Goal: Task Accomplishment & Management: Manage account settings

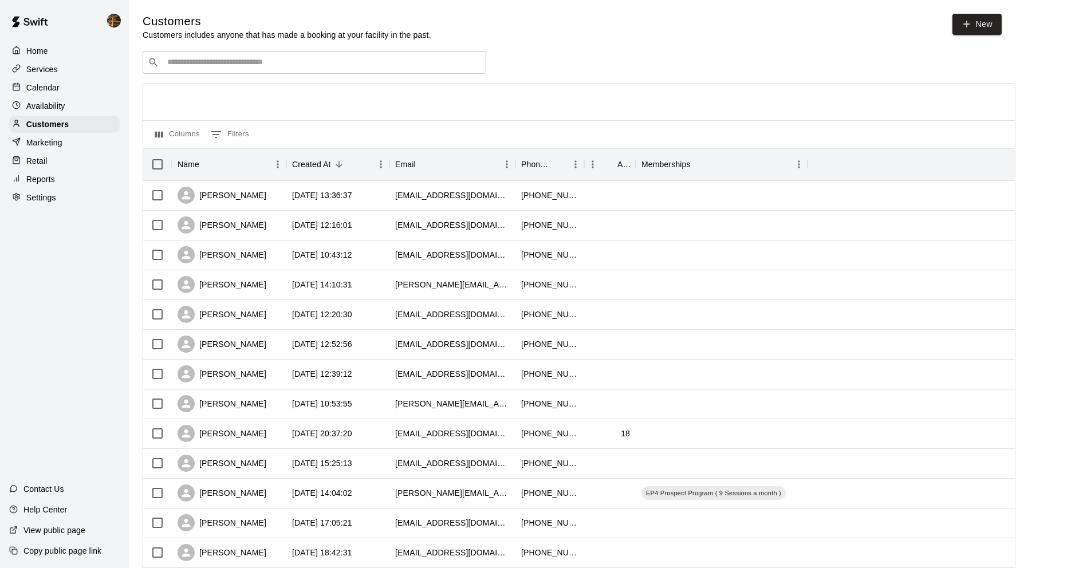
click at [62, 75] on div "Services" at bounding box center [64, 69] width 111 height 17
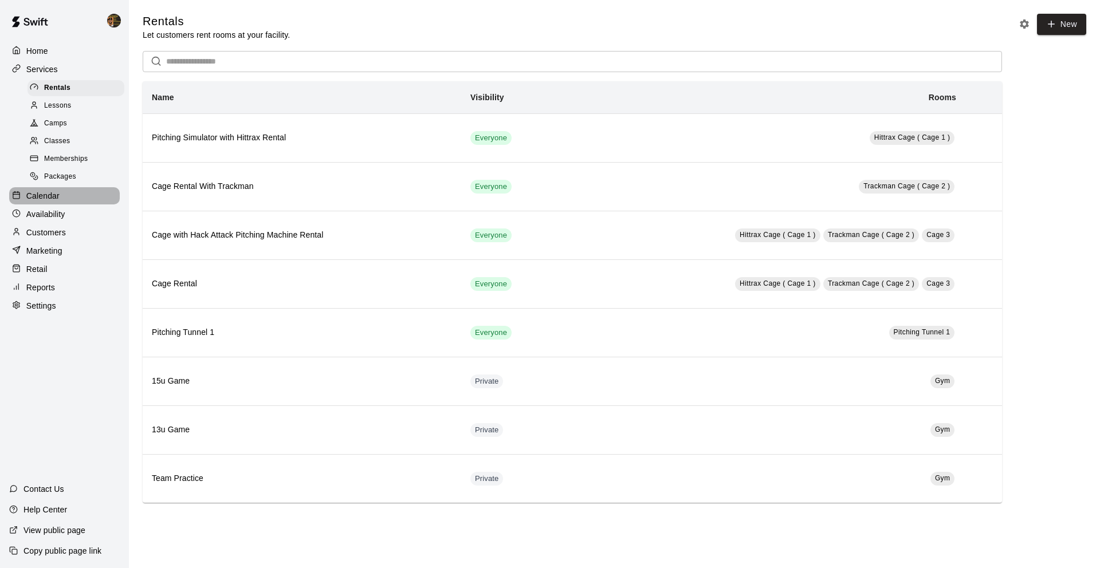
click at [54, 202] on div "Calendar" at bounding box center [64, 195] width 111 height 17
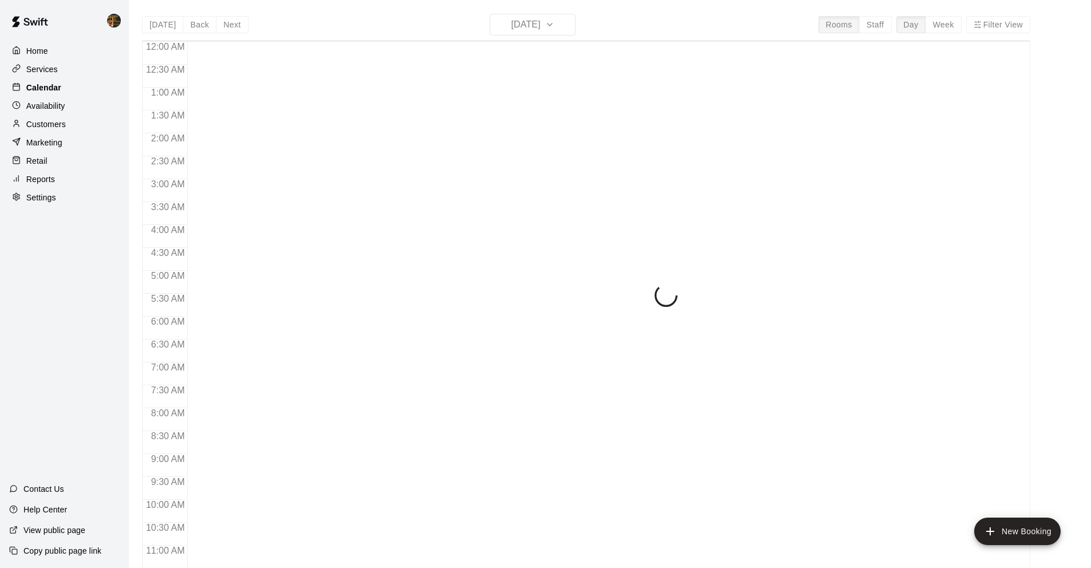
scroll to position [560, 0]
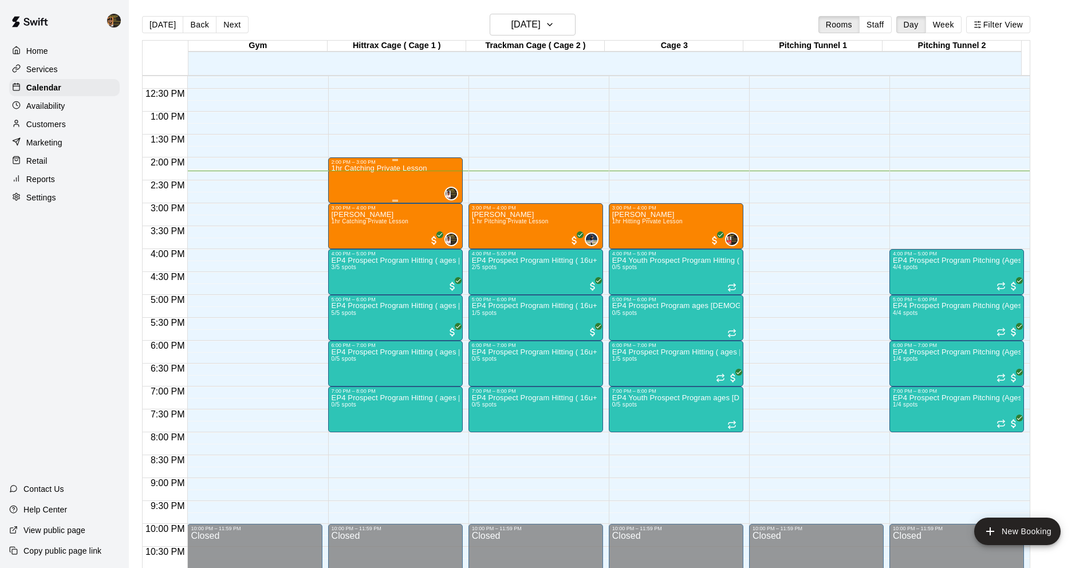
click at [356, 192] on div "1hr Catching Private Lesson" at bounding box center [380, 449] width 96 height 568
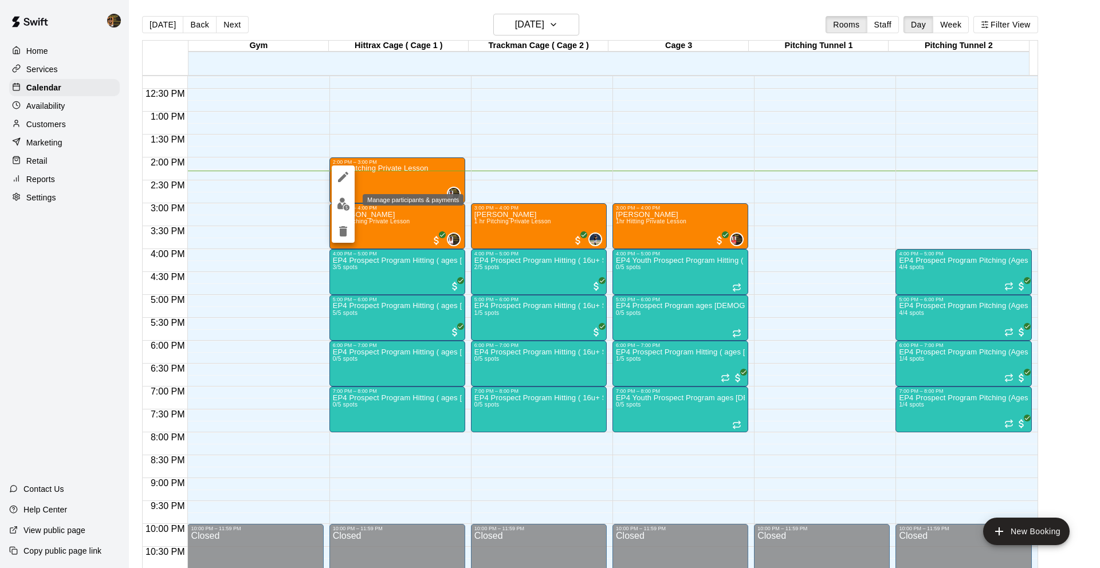
click at [347, 202] on img "edit" at bounding box center [343, 204] width 13 height 13
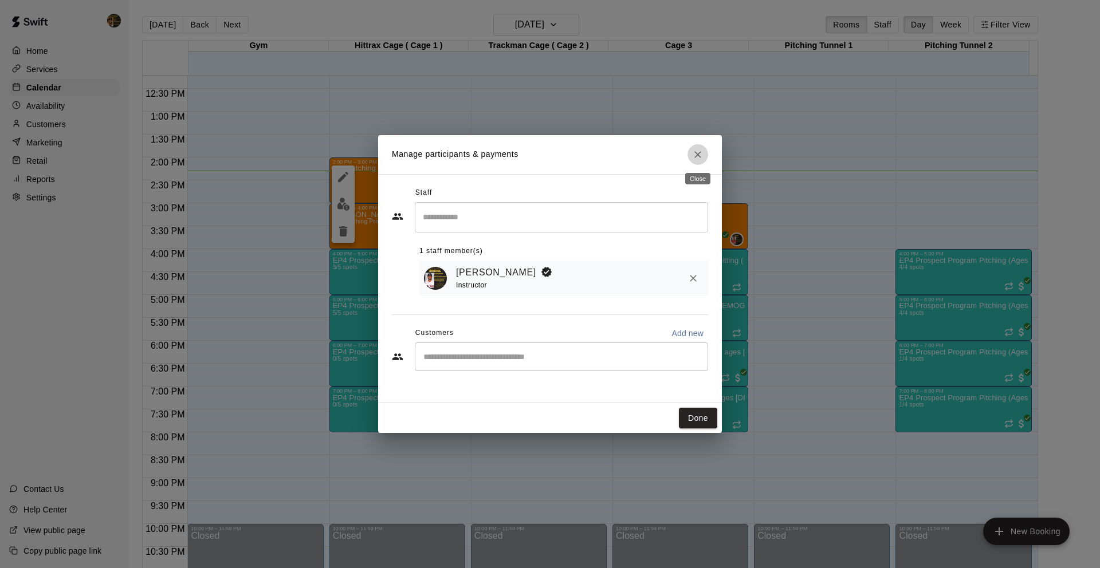
click at [694, 160] on button "Close" at bounding box center [697, 154] width 21 height 21
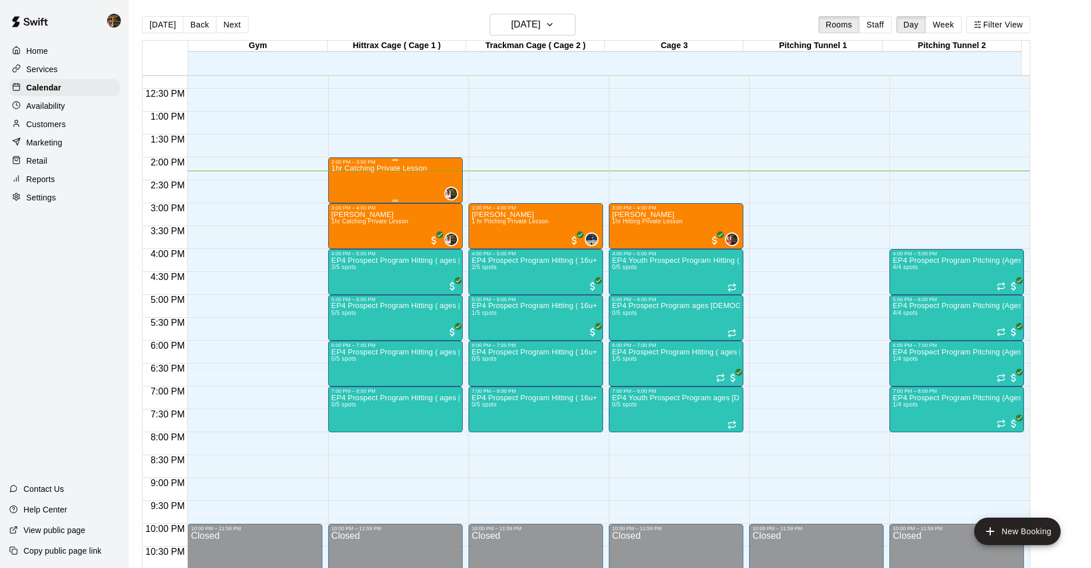
click at [379, 188] on div "1hr Catching Private Lesson" at bounding box center [380, 449] width 96 height 568
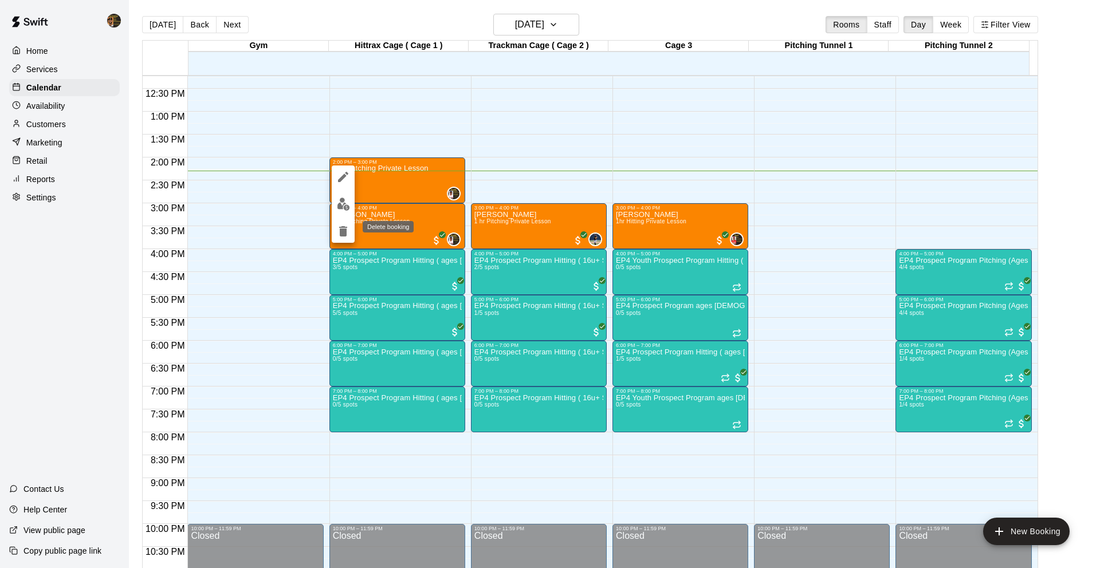
click at [378, 224] on div "Delete booking" at bounding box center [388, 226] width 51 height 11
click at [349, 207] on img "edit" at bounding box center [343, 204] width 13 height 13
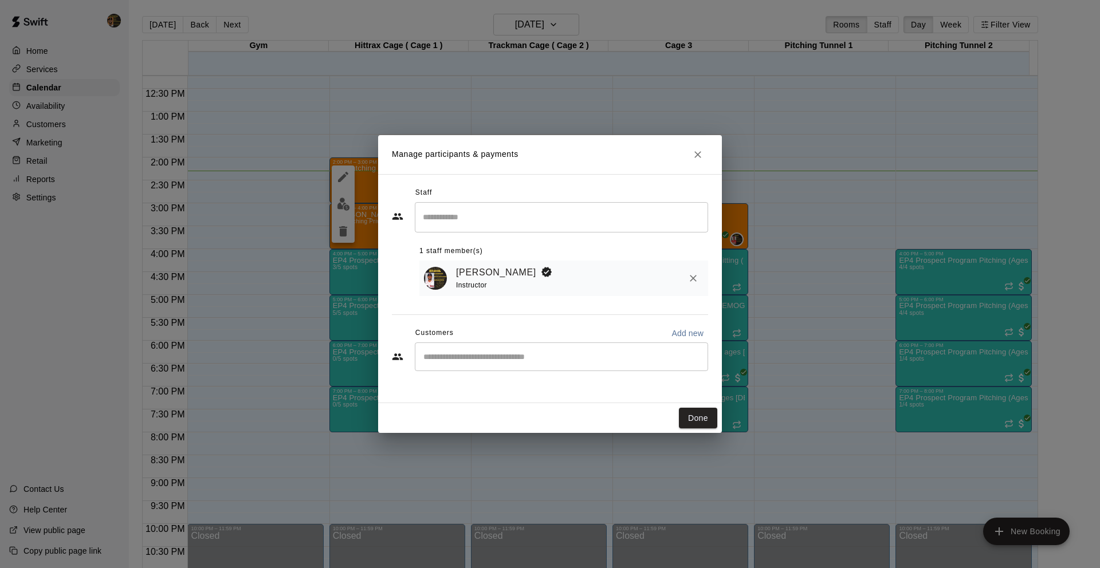
click at [688, 156] on button "Close" at bounding box center [697, 154] width 21 height 21
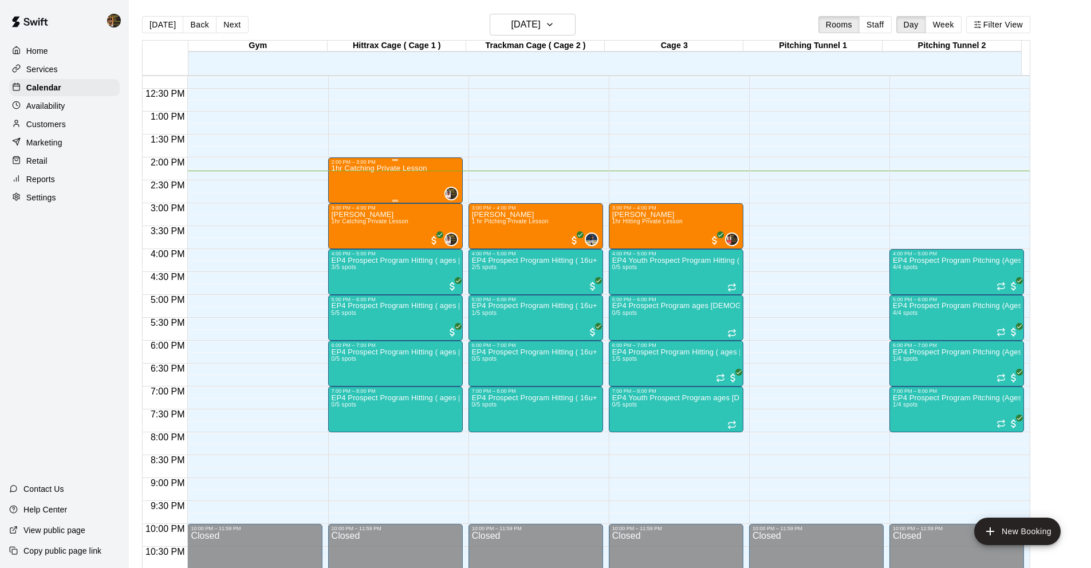
click at [433, 182] on div "1hr Catching Private Lesson 0" at bounding box center [396, 449] width 128 height 568
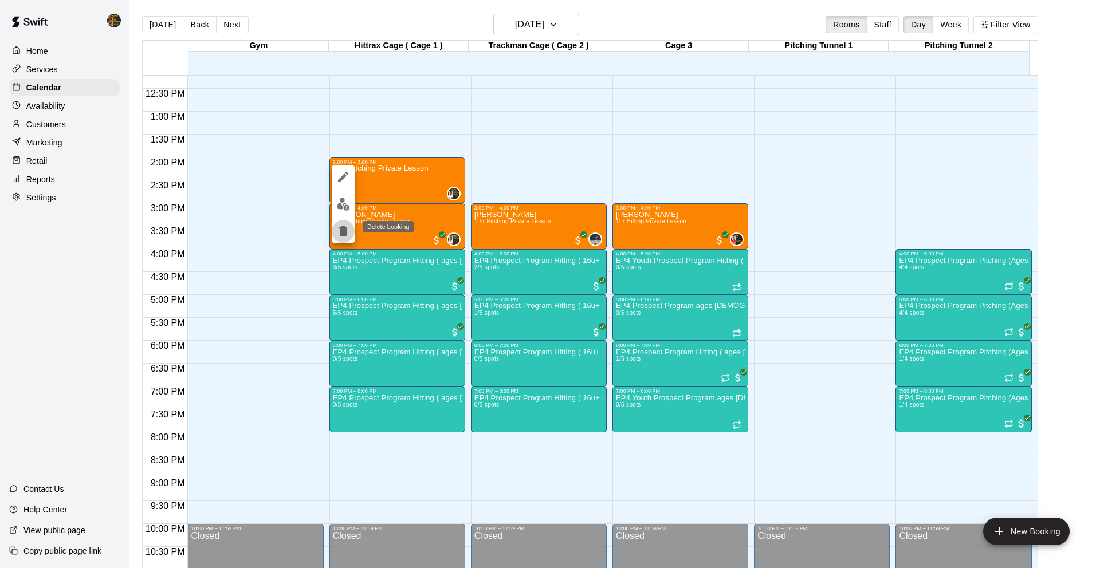
click at [347, 233] on icon "delete" at bounding box center [343, 232] width 14 height 14
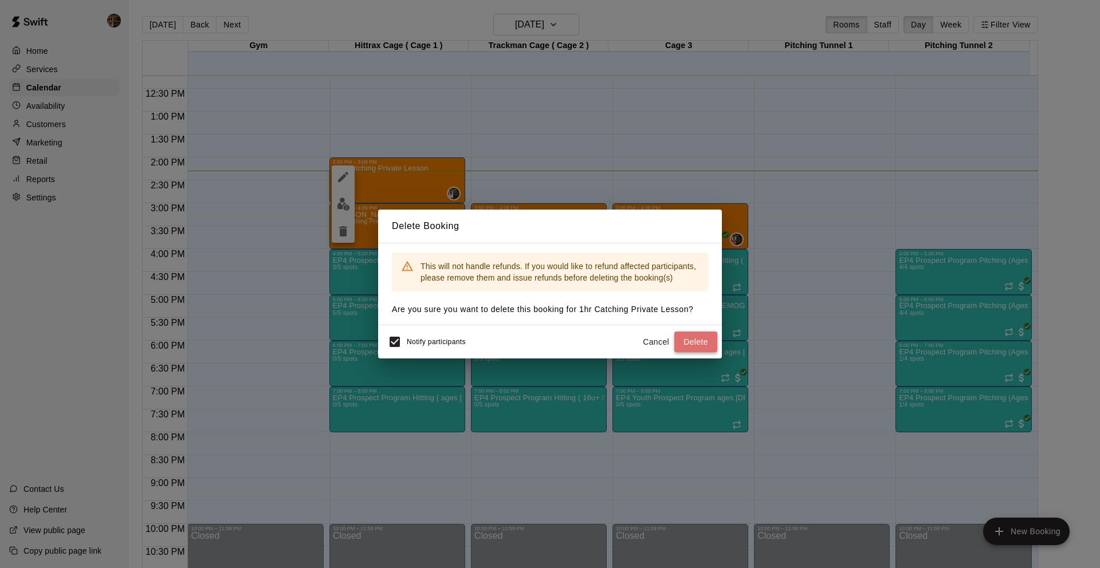
click at [691, 337] on button "Delete" at bounding box center [695, 342] width 43 height 21
